Goal: Task Accomplishment & Management: Manage account settings

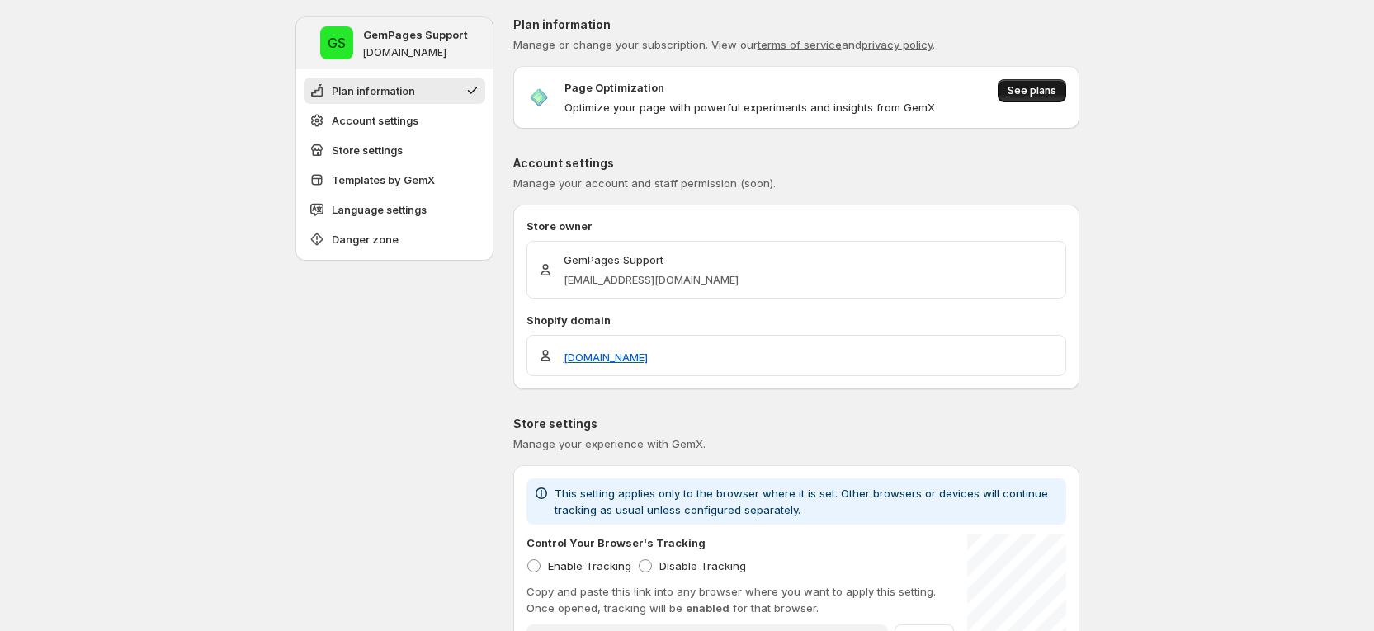
click at [1062, 88] on button "See plans" at bounding box center [1031, 90] width 68 height 23
